Goal: Find contact information: Find contact information

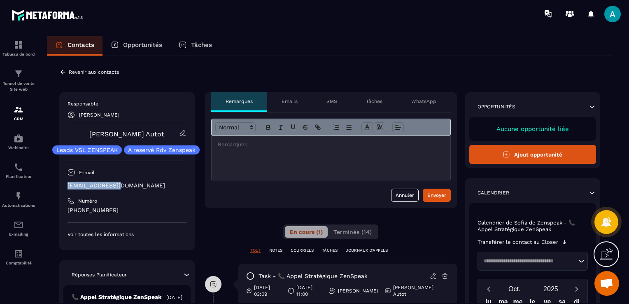
drag, startPoint x: 156, startPoint y: 177, endPoint x: 114, endPoint y: 182, distance: 43.1
click at [114, 182] on div "Responsable Sofia de Zenspeak [PERSON_NAME] Autot Leads VSL ZENSPEAK A reservé …" at bounding box center [126, 168] width 119 height 137
drag, startPoint x: 114, startPoint y: 182, endPoint x: 130, endPoint y: 188, distance: 16.9
click at [130, 188] on p "[EMAIL_ADDRESS][DOMAIN_NAME]" at bounding box center [126, 185] width 119 height 8
copy p "[EMAIL_ADDRESS][DOMAIN_NAME]"
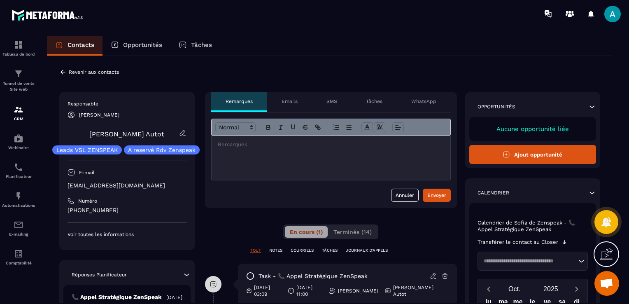
drag, startPoint x: 179, startPoint y: 188, endPoint x: 58, endPoint y: 185, distance: 121.4
click at [58, 185] on div "Revenir aux contacts Responsable Sofia de Zenspeak [PERSON_NAME] Autot Leads VS…" at bounding box center [329, 295] width 565 height 479
click at [62, 72] on icon at bounding box center [62, 72] width 5 height 5
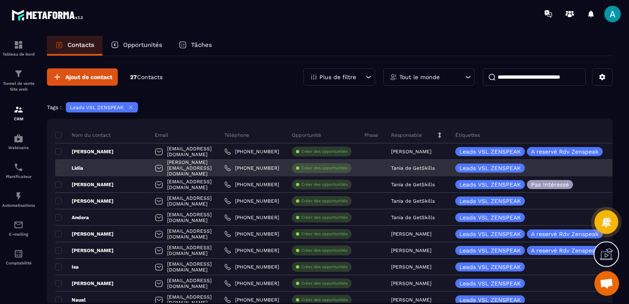
click at [105, 162] on div "Lidia" at bounding box center [101, 168] width 93 height 16
